Goal: Information Seeking & Learning: Learn about a topic

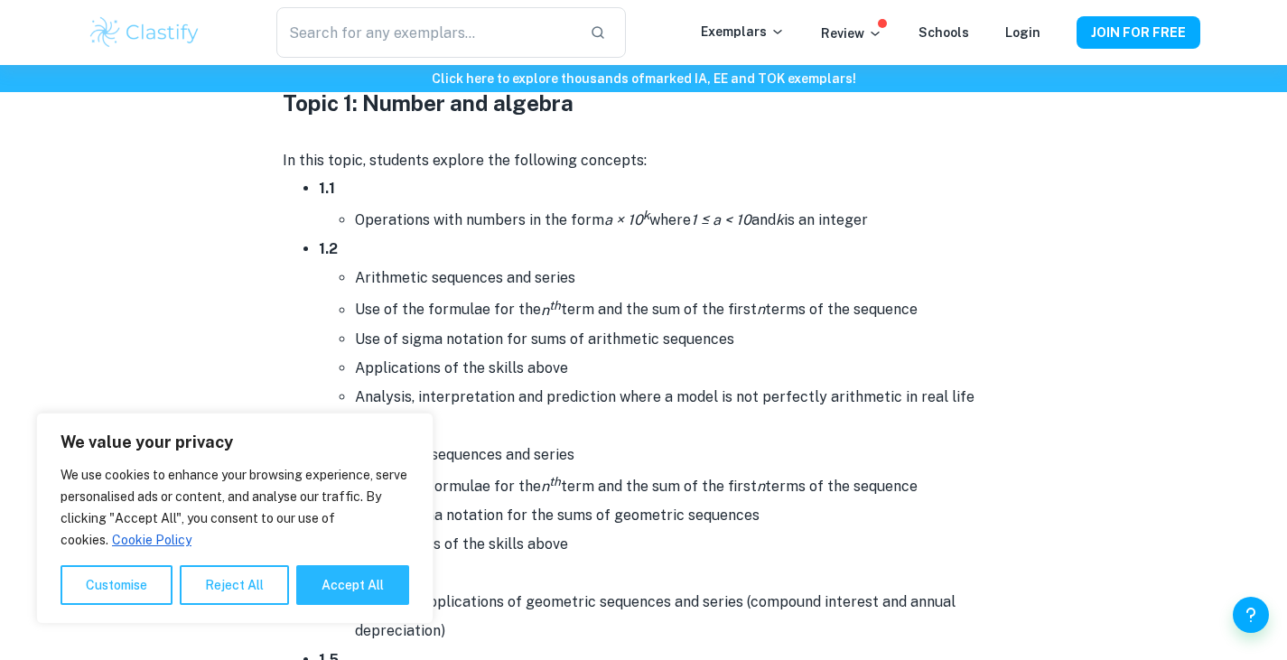
scroll to position [940, 0]
click at [311, 585] on button "Accept All" at bounding box center [352, 586] width 113 height 40
checkbox input "true"
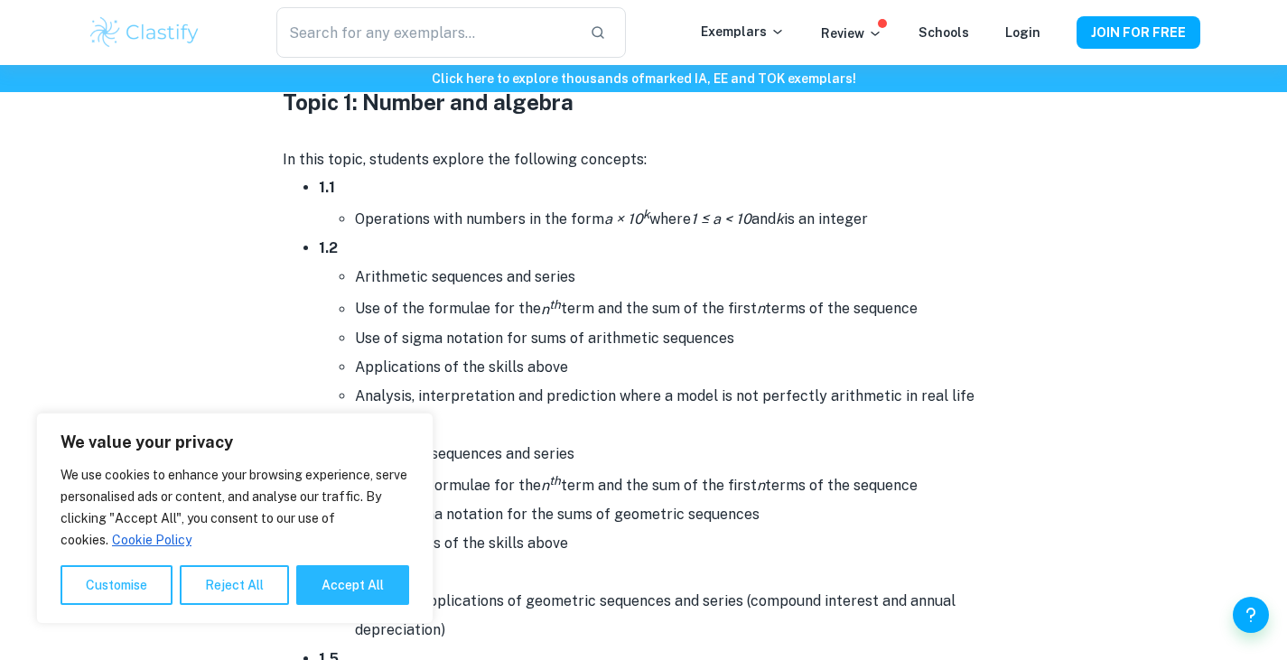
checkbox input "true"
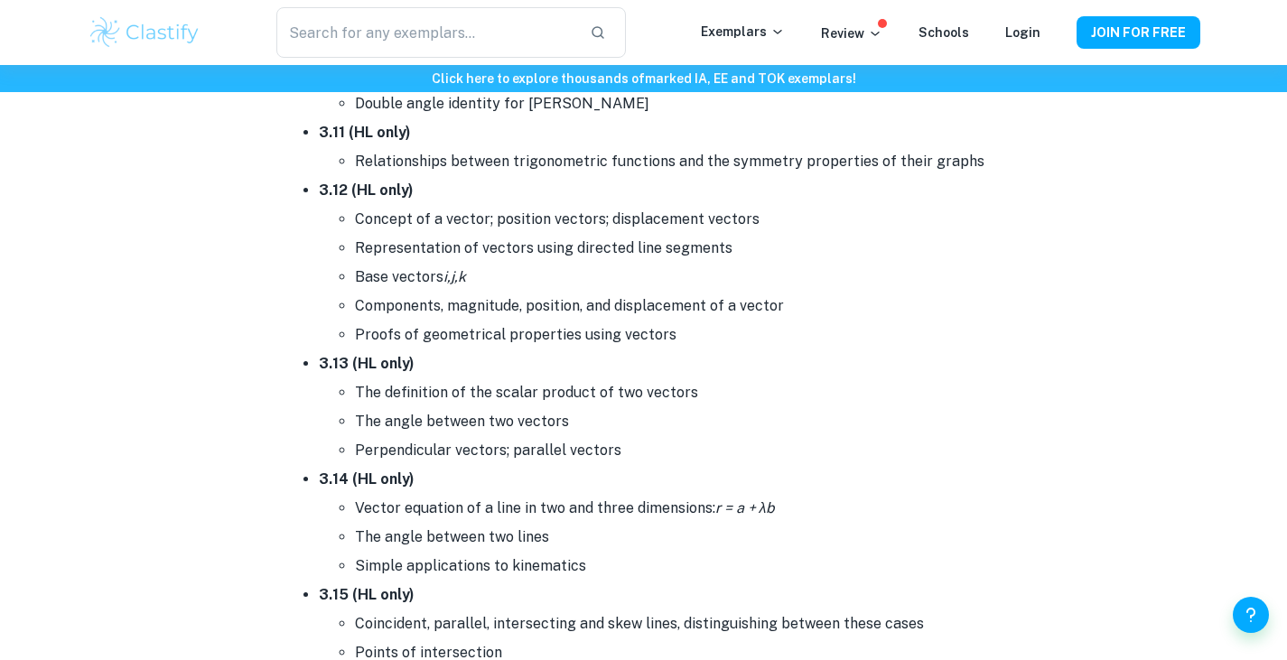
scroll to position [5975, 0]
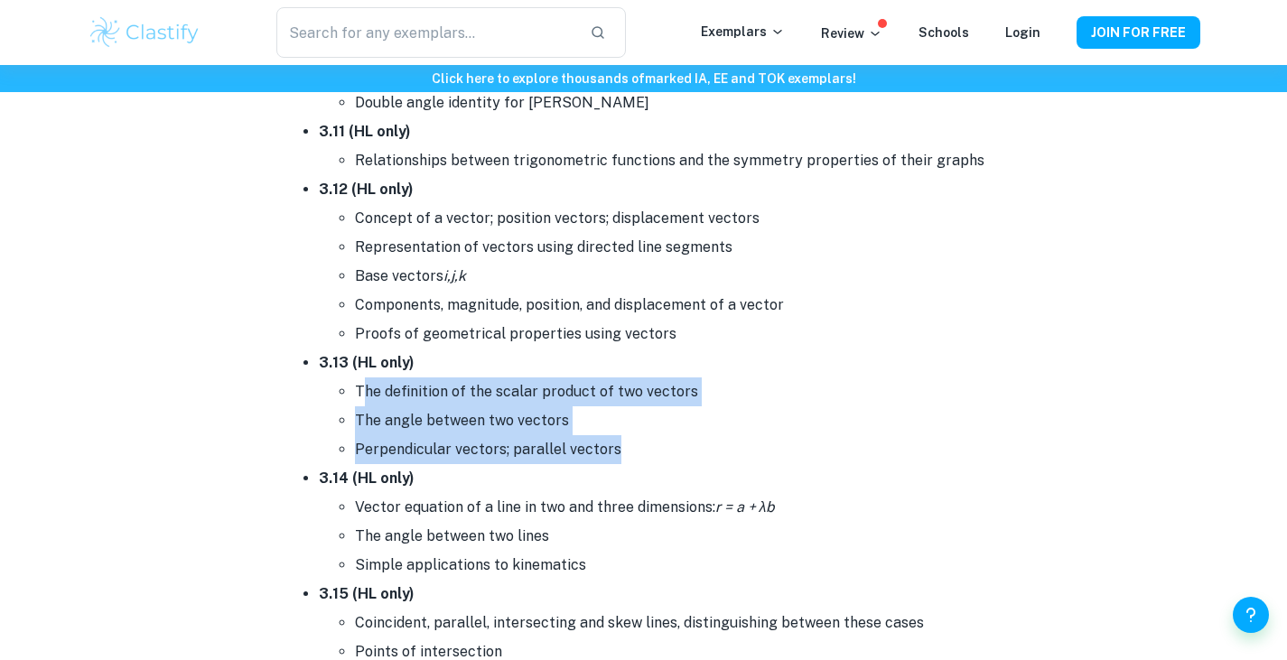
drag, startPoint x: 631, startPoint y: 446, endPoint x: 361, endPoint y: 374, distance: 278.7
click at [361, 378] on ul "The definition of the scalar product of two vectors The angle between two vecto…" at bounding box center [662, 421] width 687 height 87
click at [361, 378] on li "The definition of the scalar product of two vectors" at bounding box center [680, 392] width 650 height 29
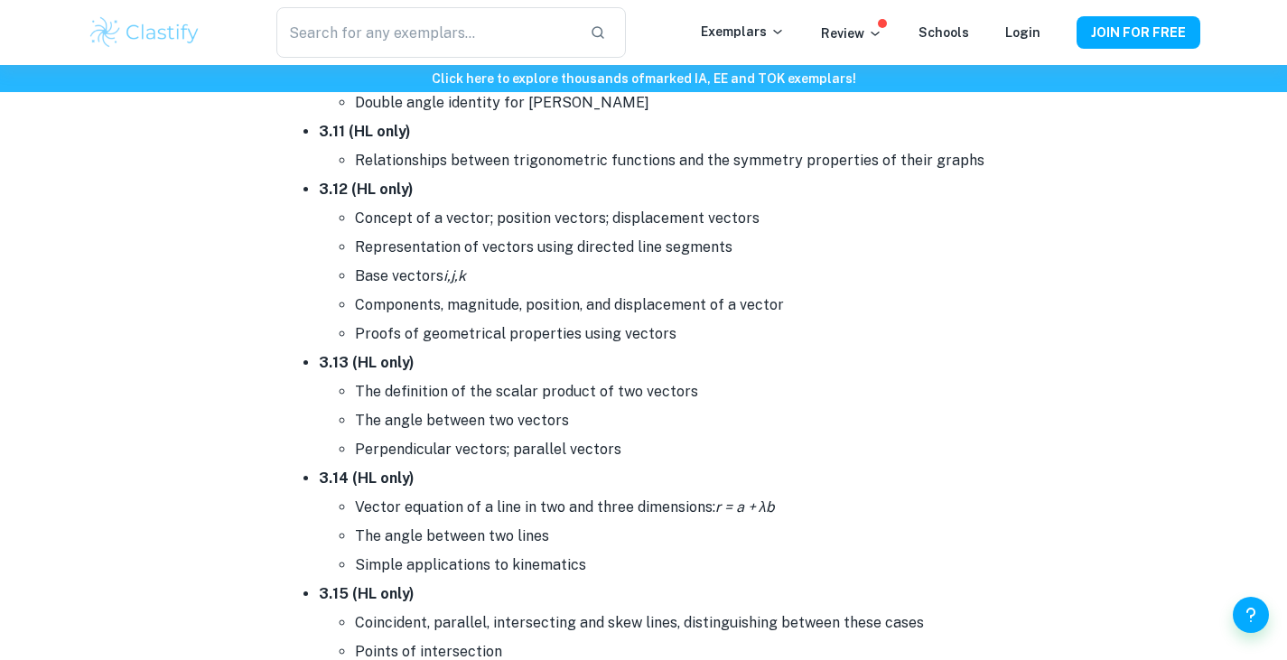
click at [361, 378] on li "The definition of the scalar product of two vectors" at bounding box center [680, 392] width 650 height 29
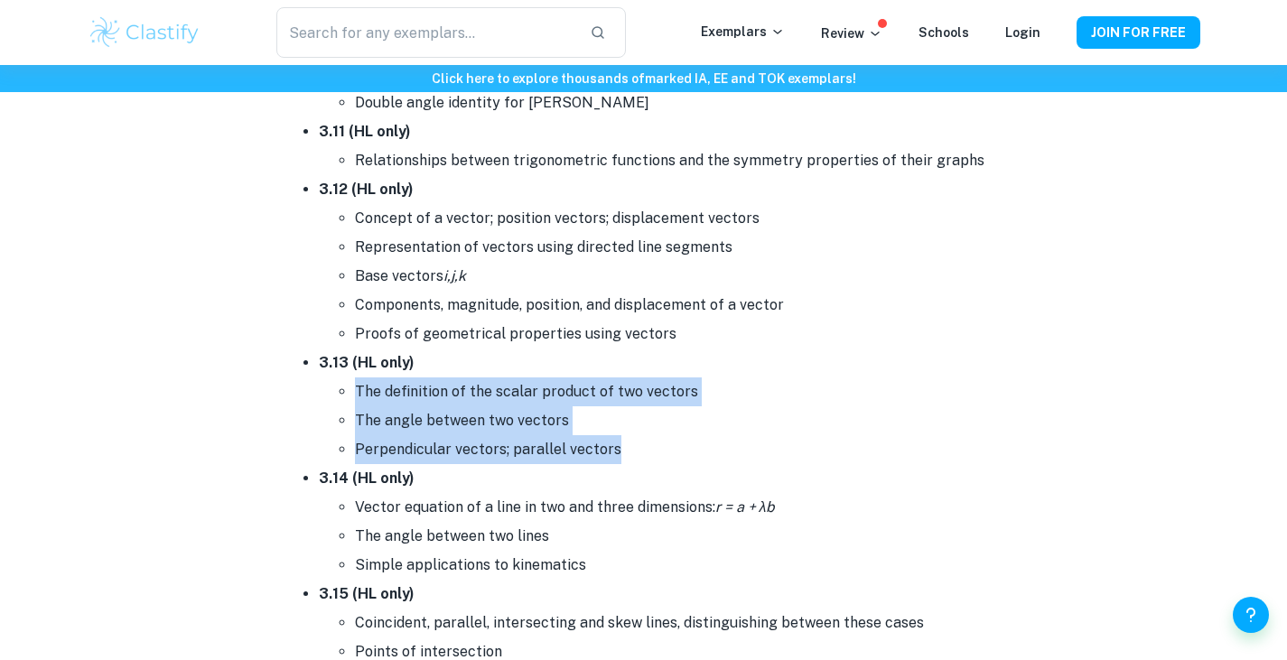
drag, startPoint x: 353, startPoint y: 379, endPoint x: 627, endPoint y: 481, distance: 292.1
click at [627, 481] on ul "3.1 The distance between two points in three- dimensional space, and their midp…" at bounding box center [644, 13] width 723 height 1997
copy ul "The definition of the scalar product of two vectors The angle between two vecto…"
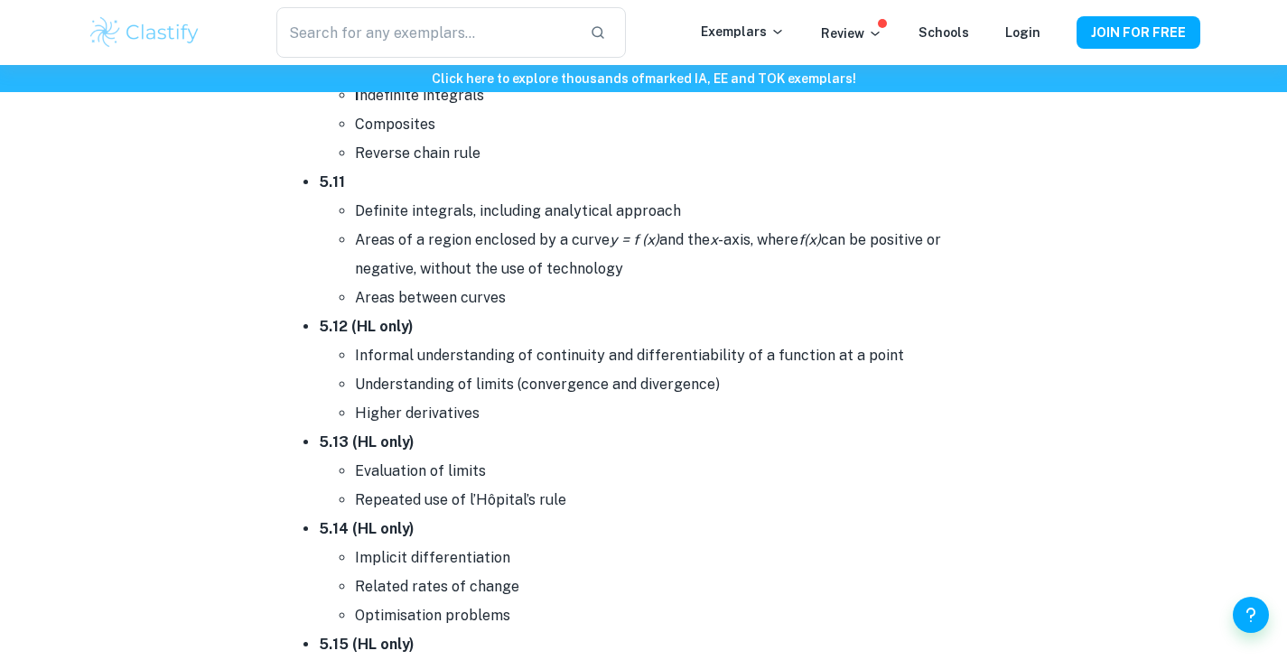
scroll to position [10302, 0]
